Goal: Transaction & Acquisition: Purchase product/service

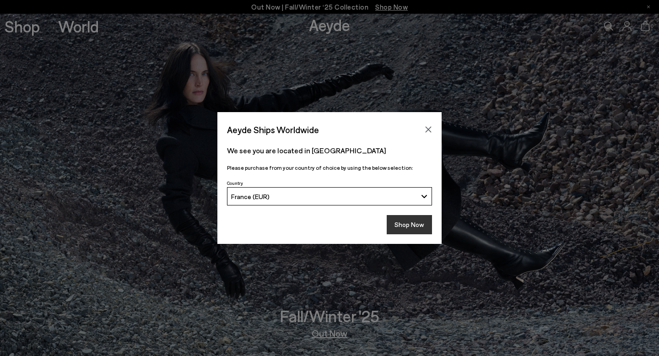
click at [415, 226] on button "Shop Now" at bounding box center [409, 224] width 45 height 19
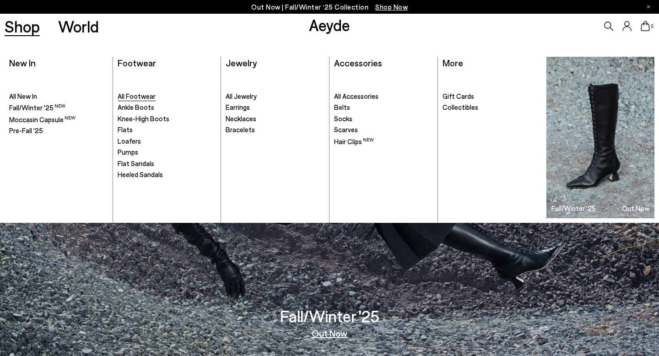
click at [141, 96] on span "All Footwear" at bounding box center [137, 96] width 38 height 8
